Goal: Task Accomplishment & Management: Manage account settings

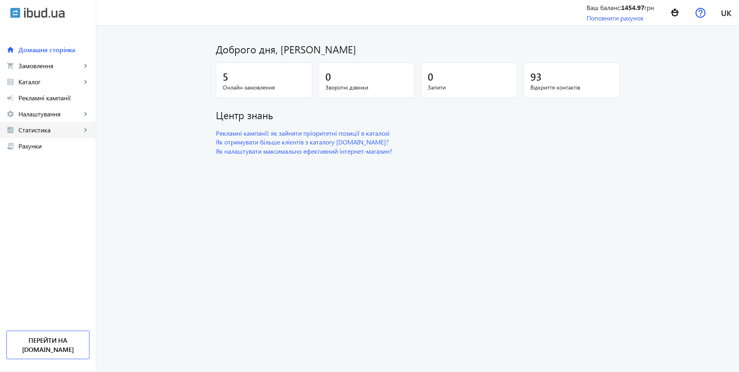
click at [58, 128] on span "Статистика" at bounding box center [49, 130] width 63 height 8
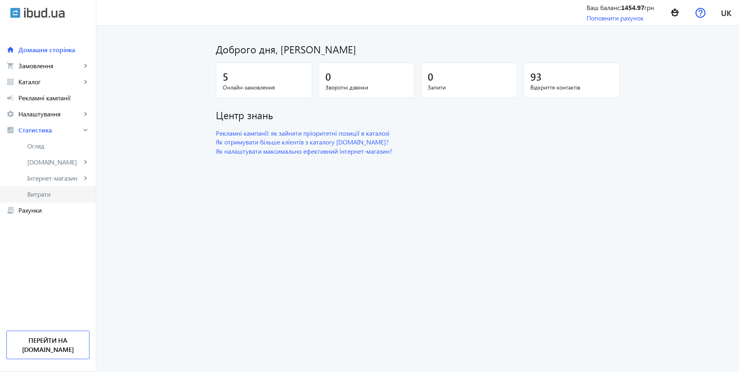
click at [54, 192] on span "Витрати" at bounding box center [58, 194] width 62 height 8
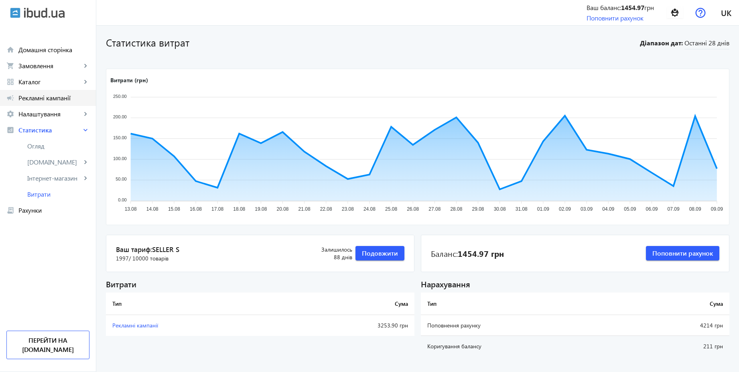
click at [48, 94] on span "Рекламні кампанії" at bounding box center [53, 98] width 71 height 8
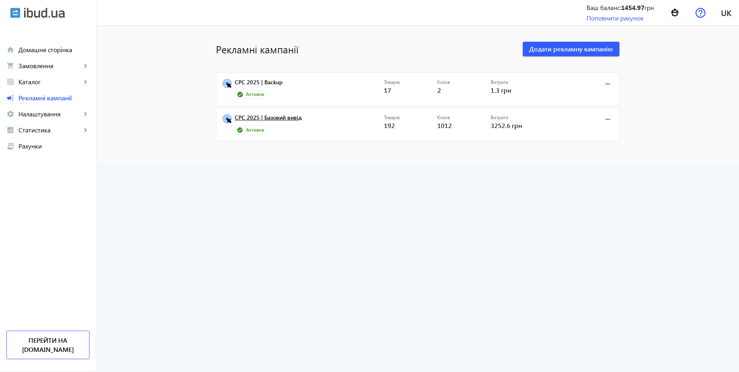
click at [285, 118] on link "CPC 2025 | Базовий вивід" at bounding box center [309, 119] width 149 height 11
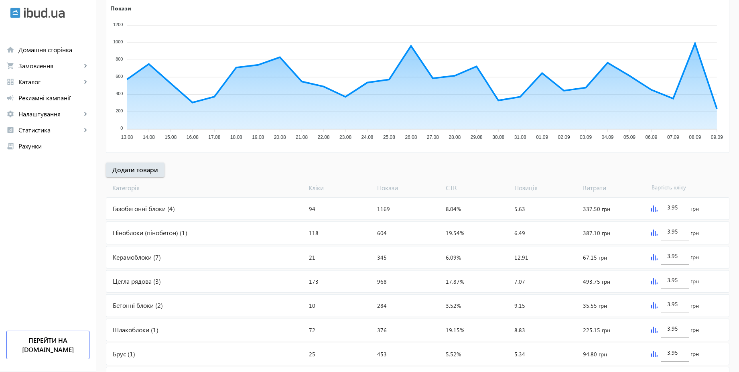
scroll to position [269, 0]
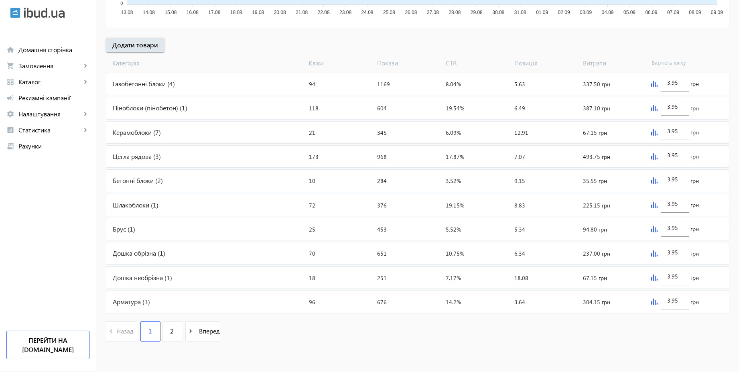
click at [216, 83] on div "Газобетонні блоки (4)" at bounding box center [205, 84] width 199 height 22
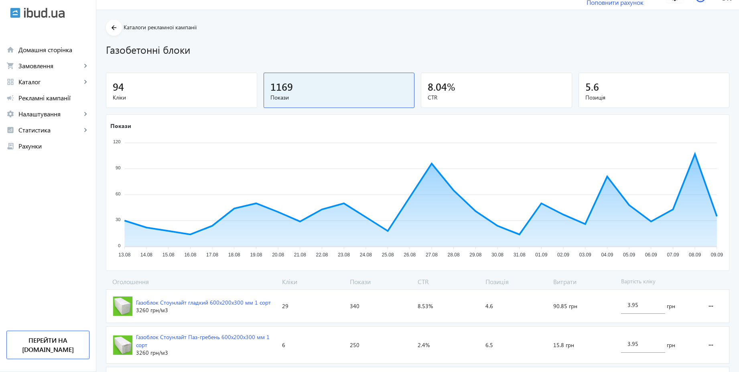
scroll to position [14, 0]
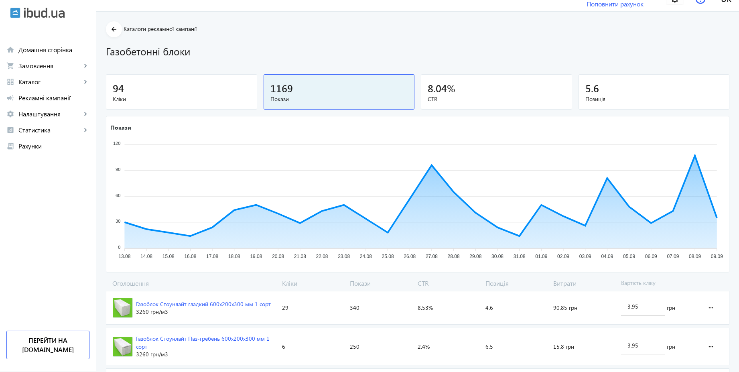
click at [144, 90] on div "94" at bounding box center [182, 88] width 138 height 14
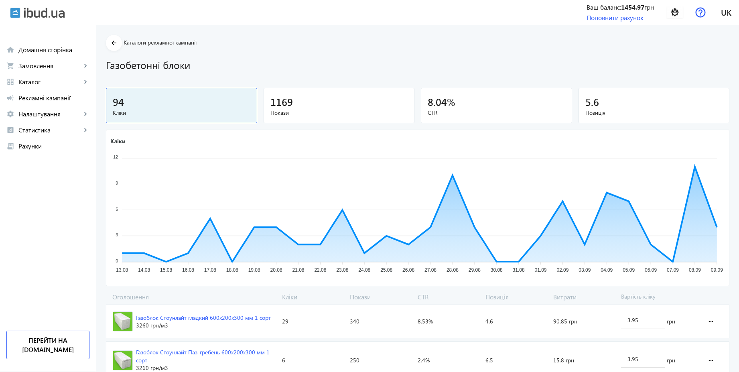
scroll to position [0, 0]
click at [667, 22] on span at bounding box center [675, 12] width 26 height 19
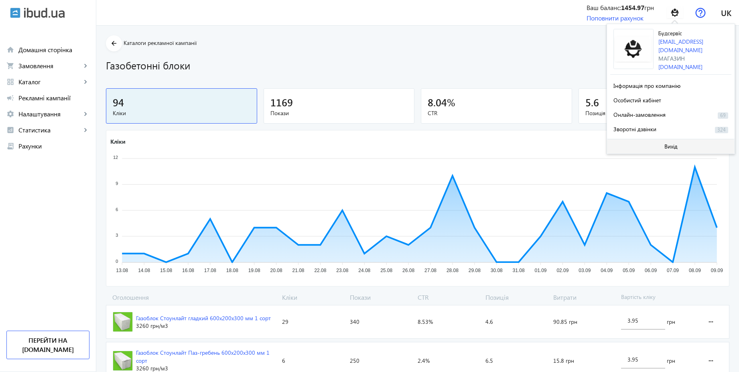
click at [681, 141] on span at bounding box center [671, 146] width 128 height 19
